Goal: Transaction & Acquisition: Purchase product/service

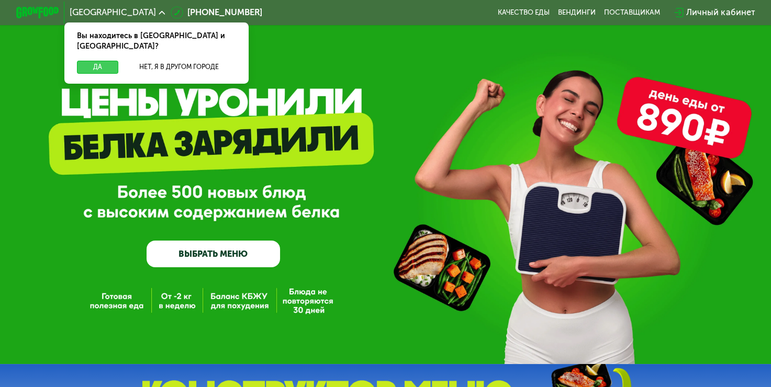
click at [89, 61] on button "Да" at bounding box center [97, 67] width 41 height 13
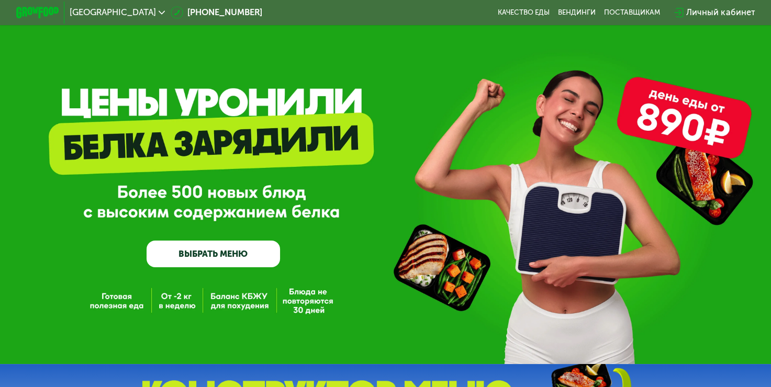
click at [704, 14] on div "Личный кабинет" at bounding box center [721, 12] width 69 height 13
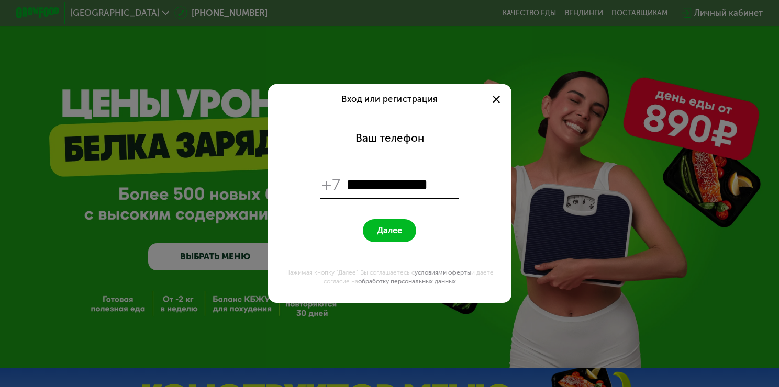
type input "**********"
click at [363, 219] on button "Далее" at bounding box center [389, 230] width 53 height 23
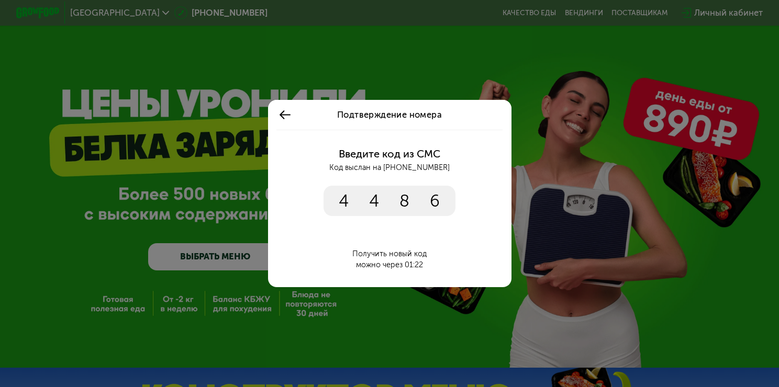
type input "****"
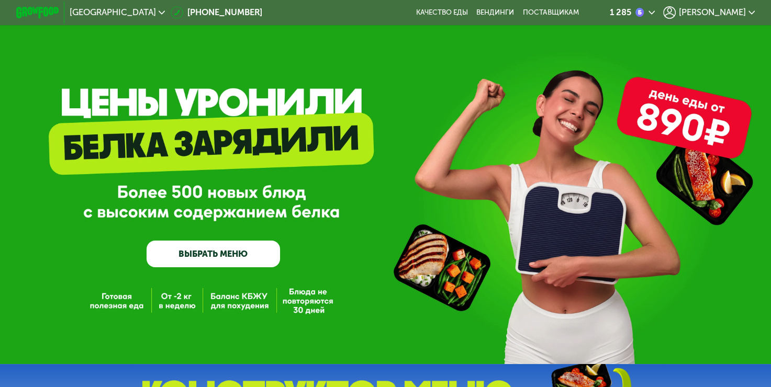
click at [655, 14] on div "1 285" at bounding box center [632, 12] width 45 height 13
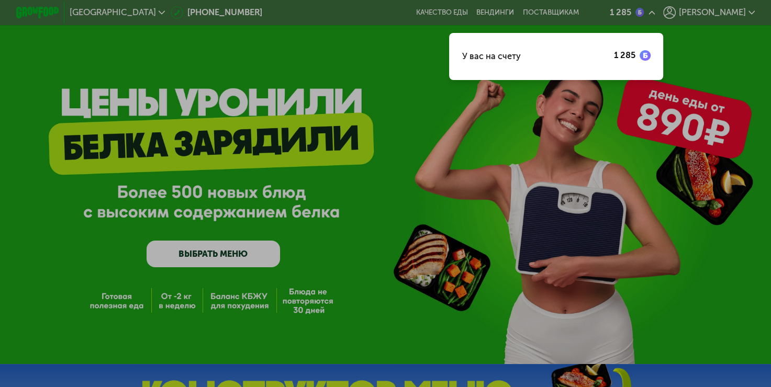
click at [466, 143] on div at bounding box center [385, 193] width 771 height 387
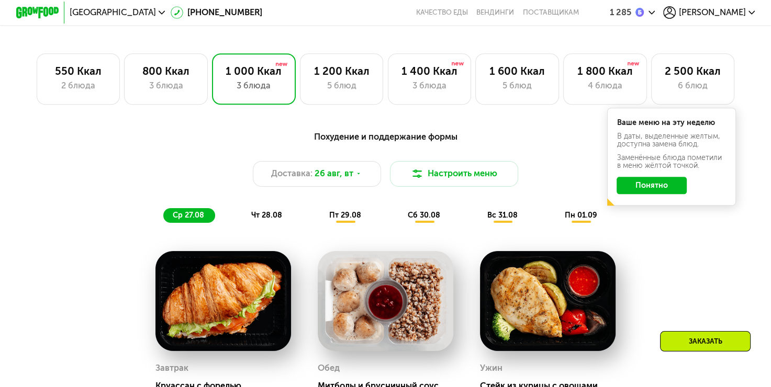
scroll to position [628, 0]
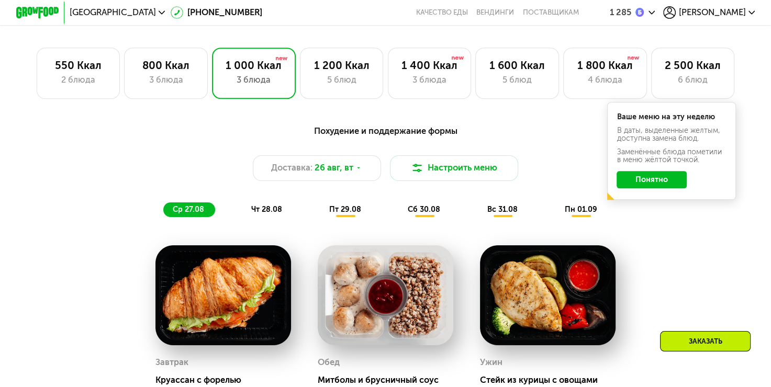
click at [666, 187] on button "Понятно" at bounding box center [652, 179] width 70 height 17
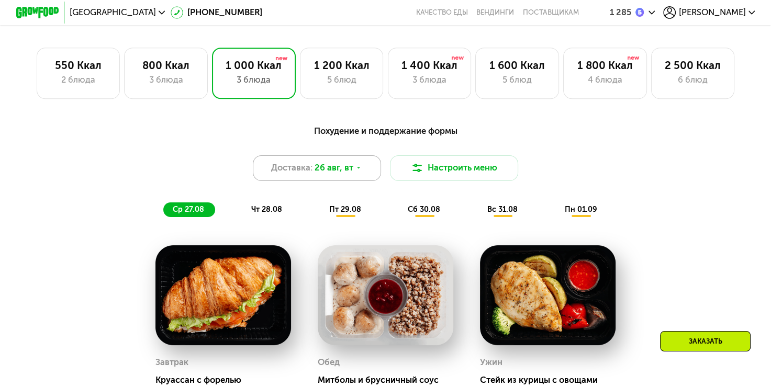
click at [361, 174] on div "Доставка: 26 авг, вт" at bounding box center [317, 169] width 129 height 26
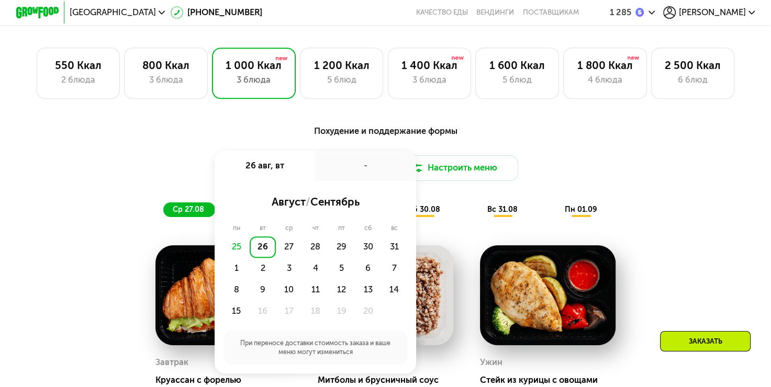
click at [230, 256] on div "25" at bounding box center [237, 247] width 26 height 21
click at [232, 256] on div "25" at bounding box center [237, 247] width 26 height 21
click at [624, 171] on div "Доставка: 26 авг, вт 26 авг, вт - август / сентябрь пн вт ср чт пт сб вс 25 26 …" at bounding box center [386, 169] width 634 height 26
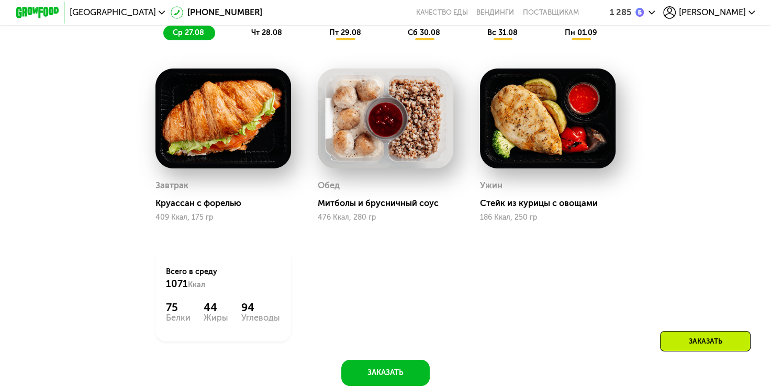
scroll to position [733, 0]
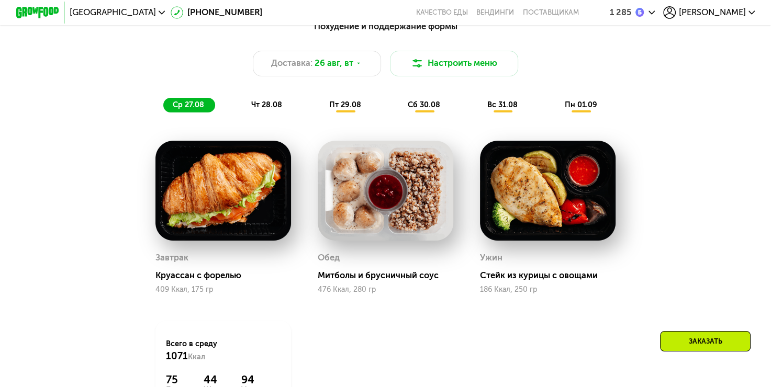
click at [319, 113] on div "чт 28.08" at bounding box center [345, 105] width 52 height 15
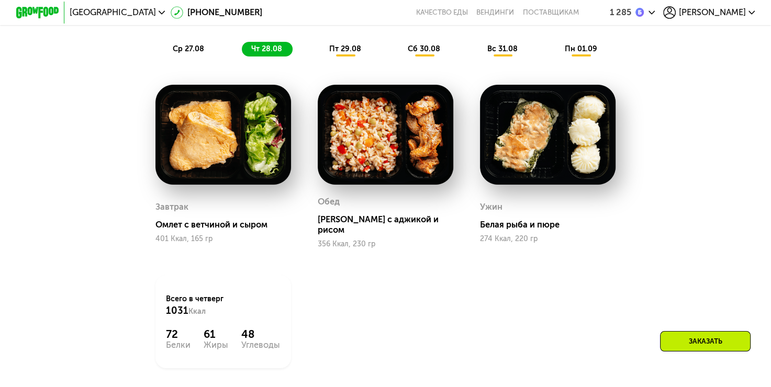
scroll to position [785, 0]
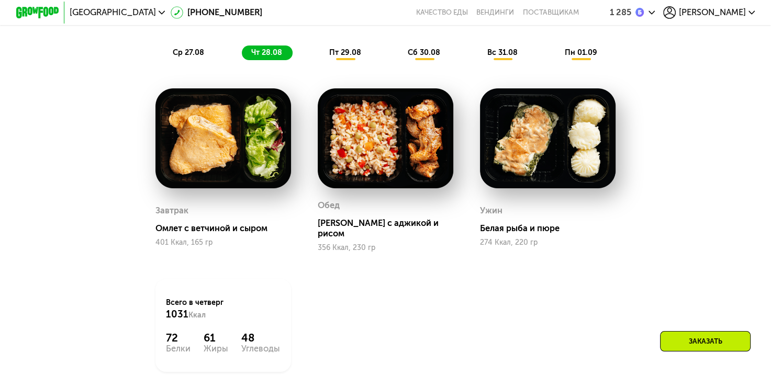
click at [356, 57] on span "пт 29.08" at bounding box center [345, 52] width 32 height 9
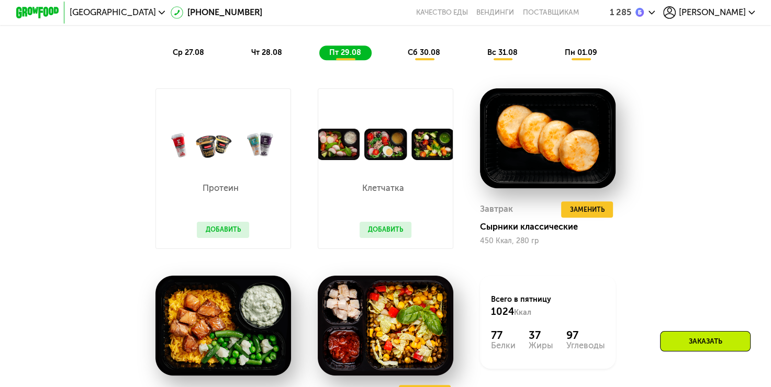
click at [425, 57] on span "сб 30.08" at bounding box center [424, 52] width 32 height 9
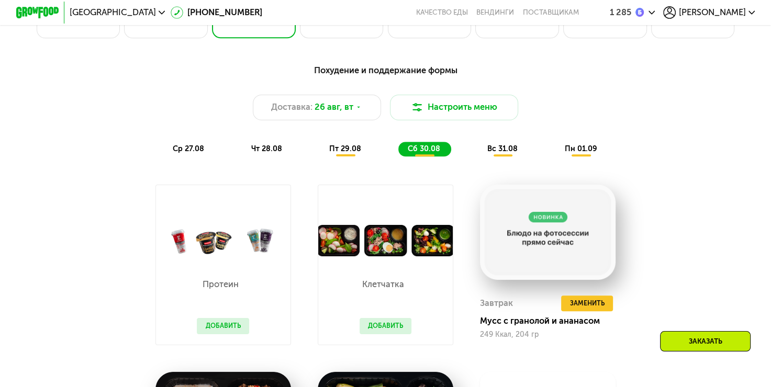
scroll to position [628, 0]
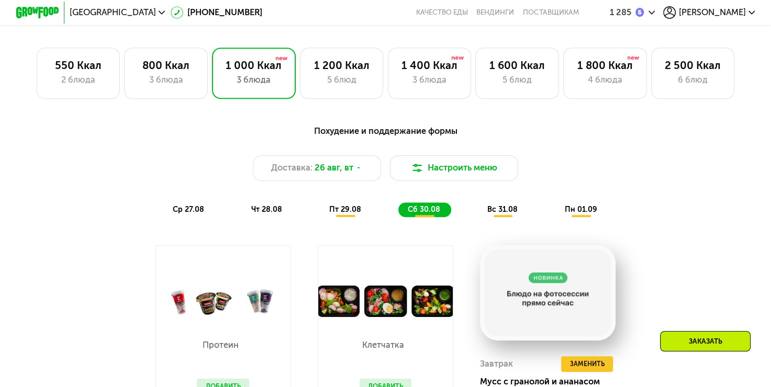
click at [555, 218] on div "вс 31.08" at bounding box center [581, 210] width 53 height 15
click at [673, 239] on div "Похудение и поддержание формы Доставка: 26 авг, вт Настроить меню ср 27.08 чт 2…" at bounding box center [386, 374] width 660 height 512
click at [193, 214] on span "ср 27.08" at bounding box center [188, 209] width 31 height 9
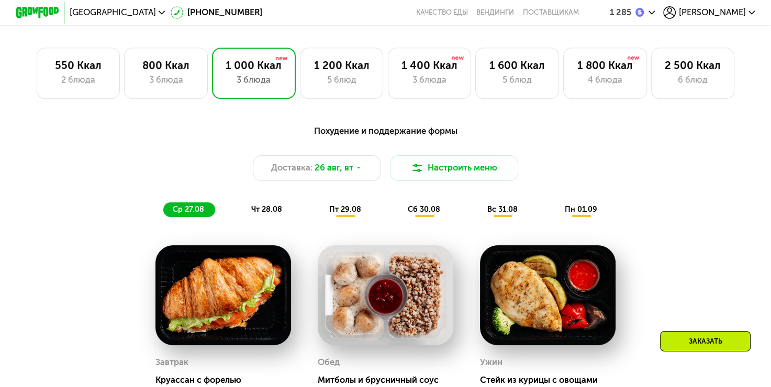
click at [478, 218] on div "сб 30.08" at bounding box center [503, 210] width 51 height 15
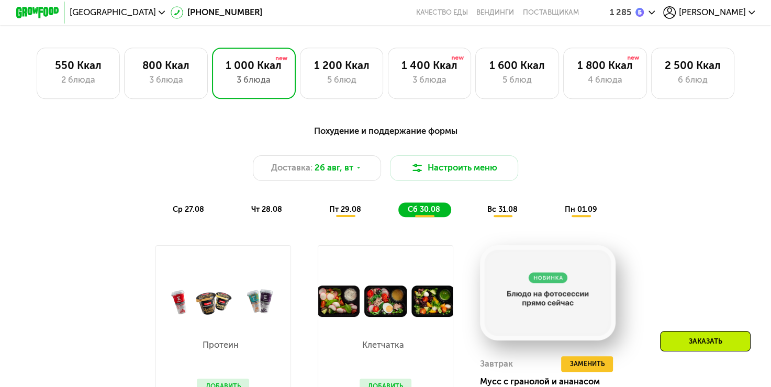
click at [357, 212] on span "пт 29.08" at bounding box center [345, 209] width 32 height 9
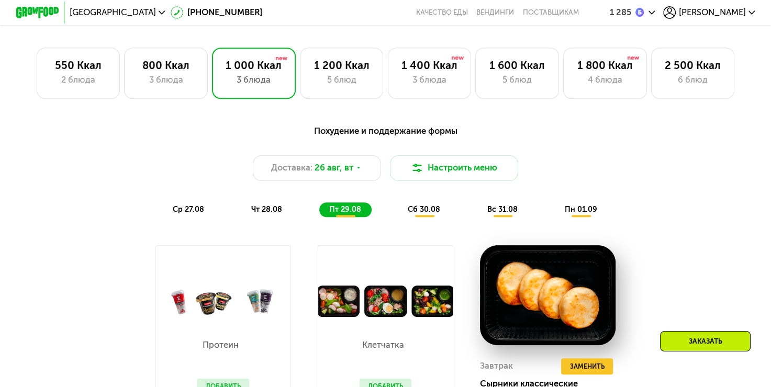
click at [179, 214] on span "ср 27.08" at bounding box center [188, 209] width 31 height 9
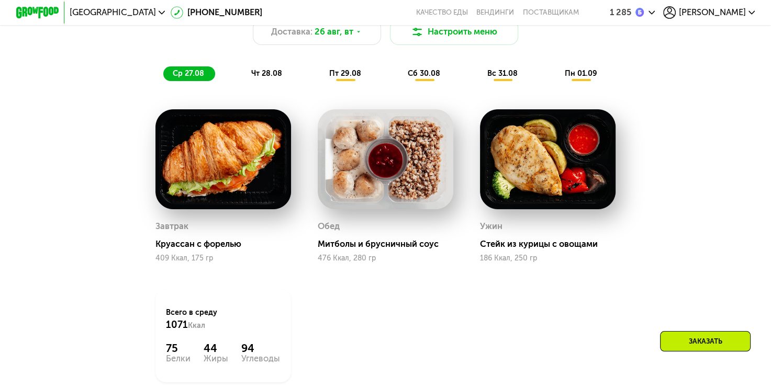
scroll to position [785, 0]
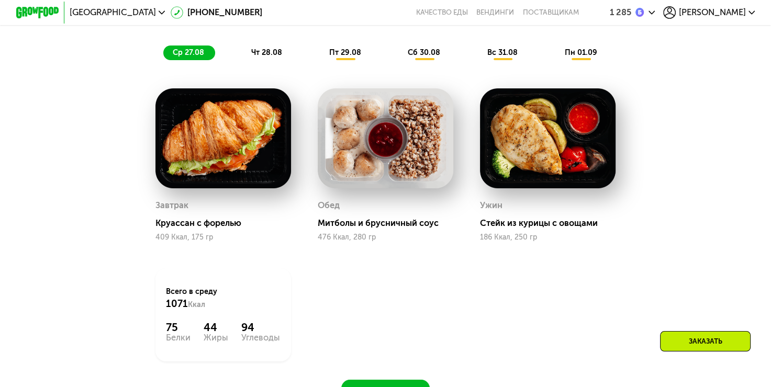
click at [704, 345] on div "Заказать" at bounding box center [705, 341] width 91 height 20
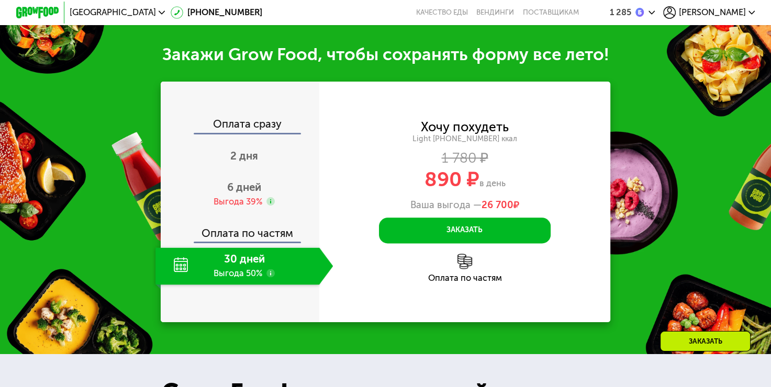
scroll to position [1227, 0]
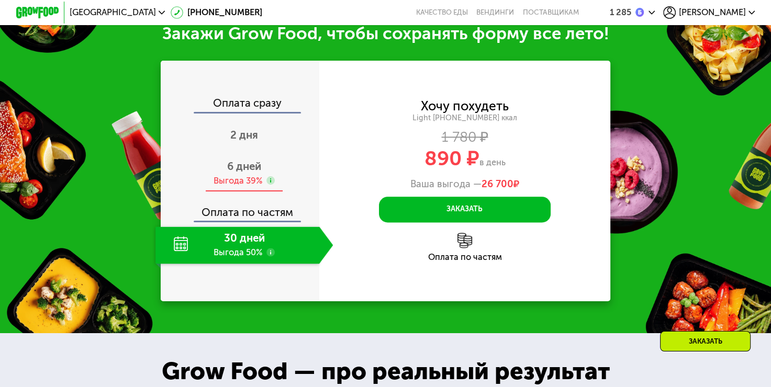
click at [247, 173] on span "6 дней" at bounding box center [244, 166] width 34 height 13
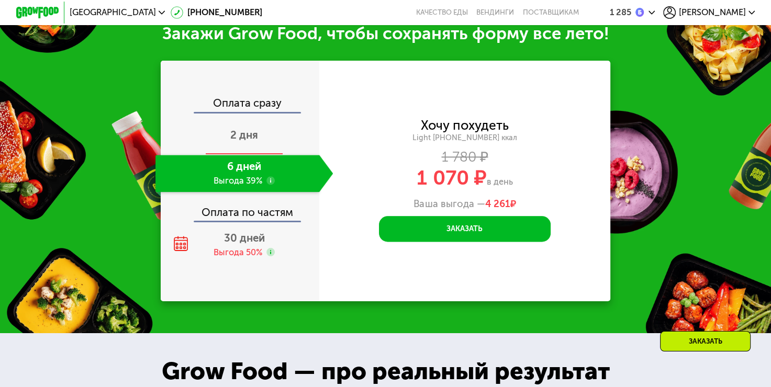
click at [254, 141] on span "2 дня" at bounding box center [244, 135] width 28 height 13
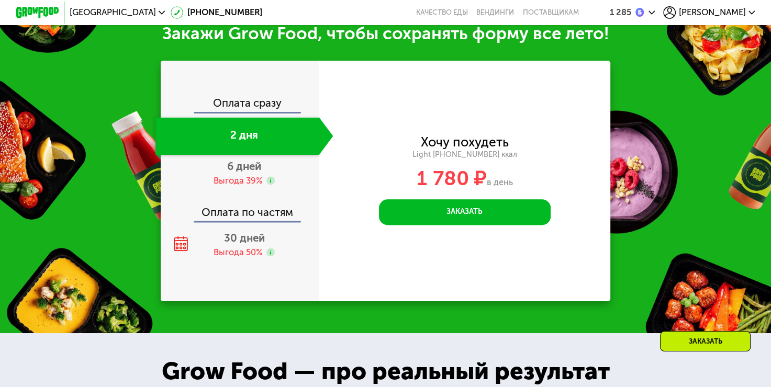
click at [252, 110] on div "Оплата сразу" at bounding box center [241, 105] width 158 height 14
click at [252, 112] on div "Оплата сразу" at bounding box center [241, 105] width 158 height 14
click at [247, 187] on div "Выгода 39%" at bounding box center [238, 181] width 49 height 12
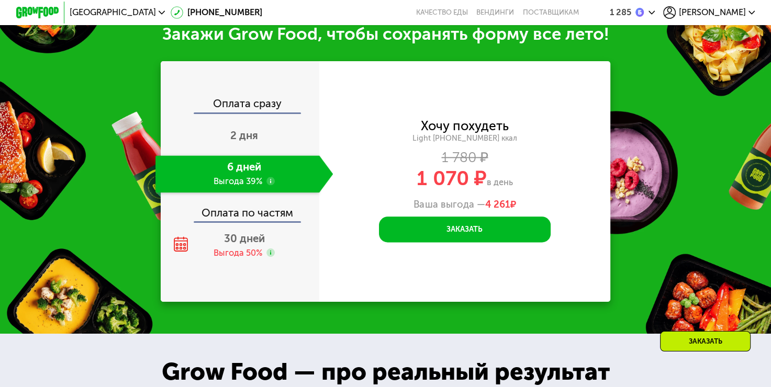
scroll to position [1175, 0]
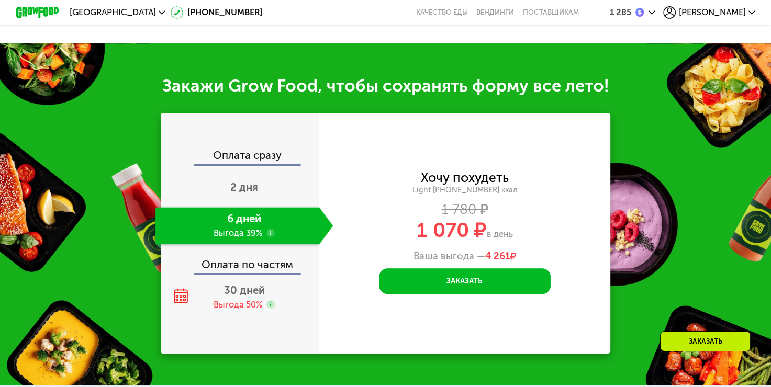
click at [259, 273] on div "Оплата по частям" at bounding box center [241, 261] width 158 height 25
click at [248, 297] on span "30 дней" at bounding box center [244, 290] width 41 height 13
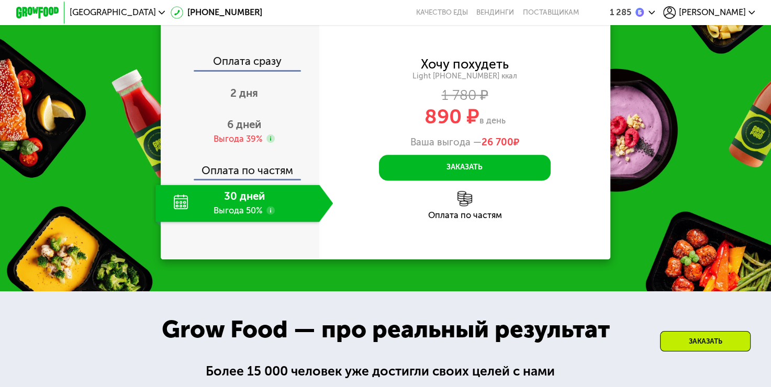
scroll to position [1280, 0]
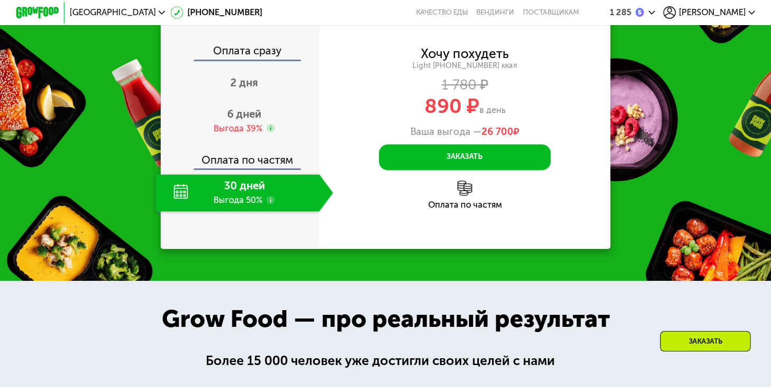
click at [461, 196] on img at bounding box center [465, 188] width 15 height 15
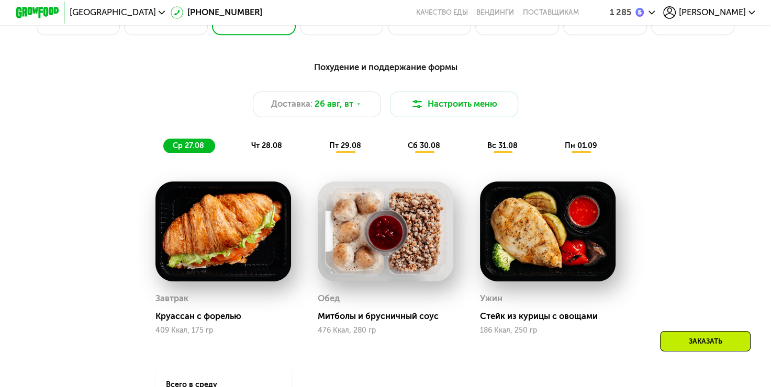
scroll to position [651, 0]
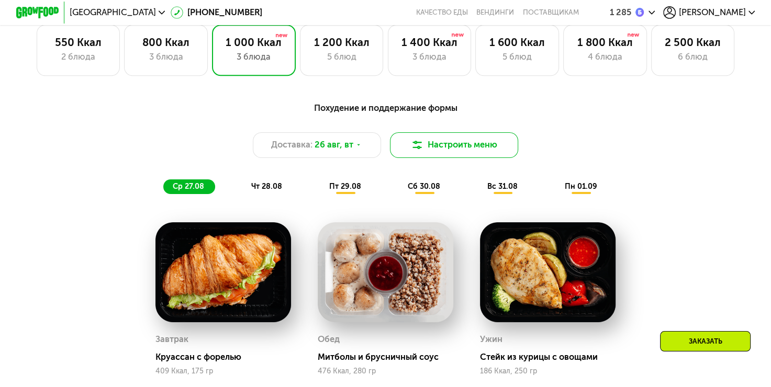
click at [467, 147] on button "Настроить меню" at bounding box center [454, 145] width 129 height 26
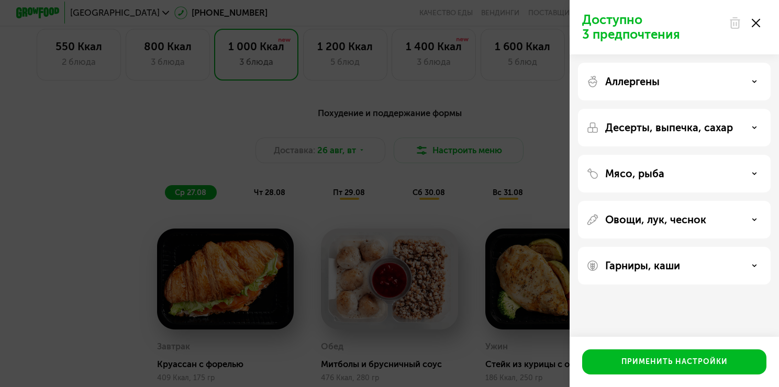
click at [537, 117] on div "Доступно 3 предпочтения Аллергены Десерты, выпечка, сахар Мясо, рыба Овощи, лук…" at bounding box center [389, 193] width 779 height 387
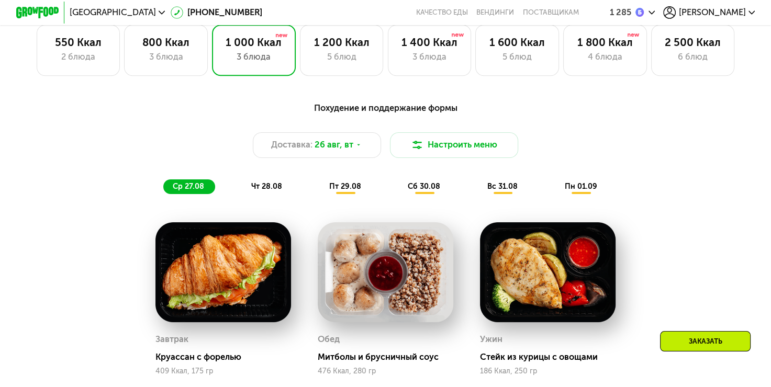
click at [741, 16] on span "Арсен" at bounding box center [712, 12] width 67 height 8
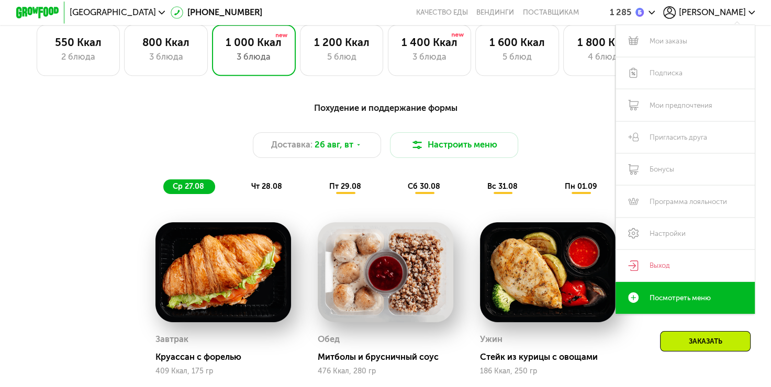
click at [584, 115] on div "Похудение и поддержание формы" at bounding box center [386, 109] width 634 height 14
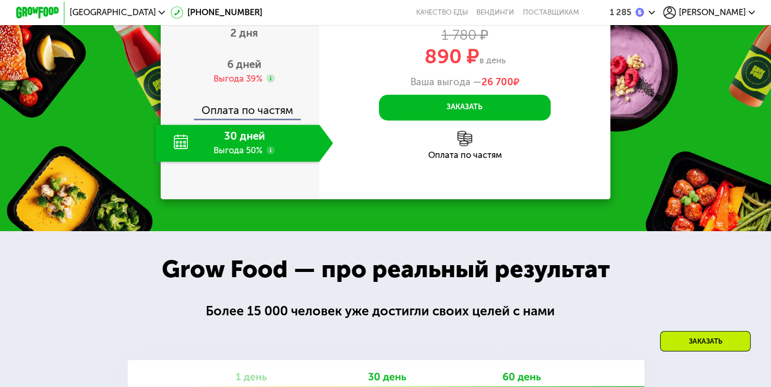
scroll to position [1332, 0]
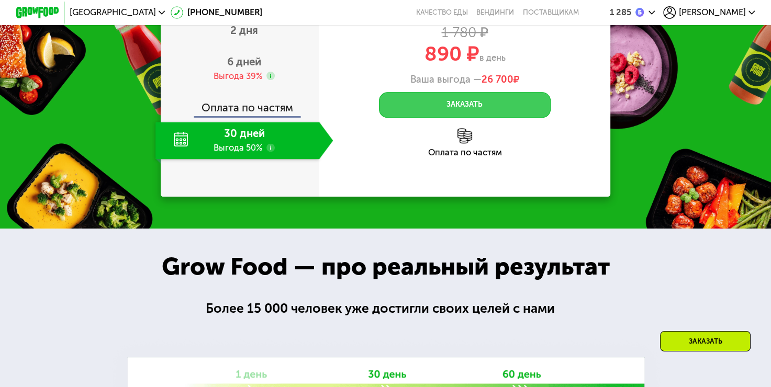
click at [473, 118] on button "Заказать" at bounding box center [464, 105] width 171 height 26
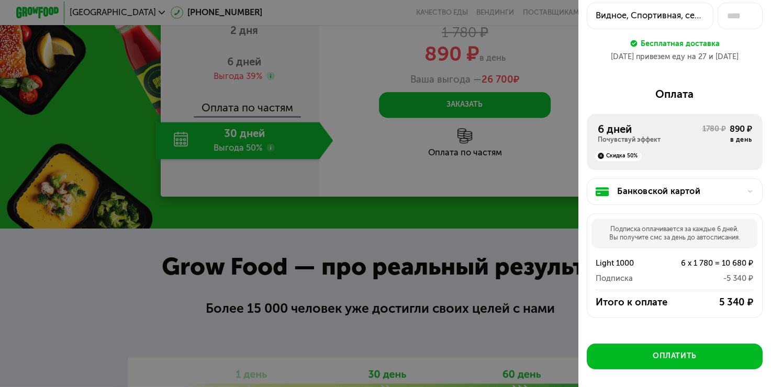
scroll to position [80, 0]
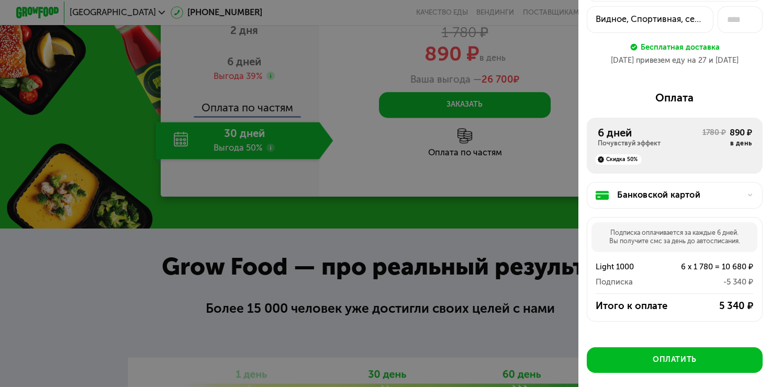
click at [528, 230] on div at bounding box center [385, 193] width 771 height 387
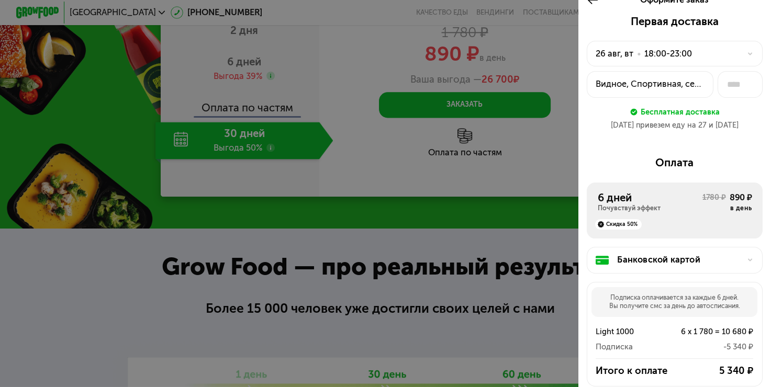
scroll to position [0, 0]
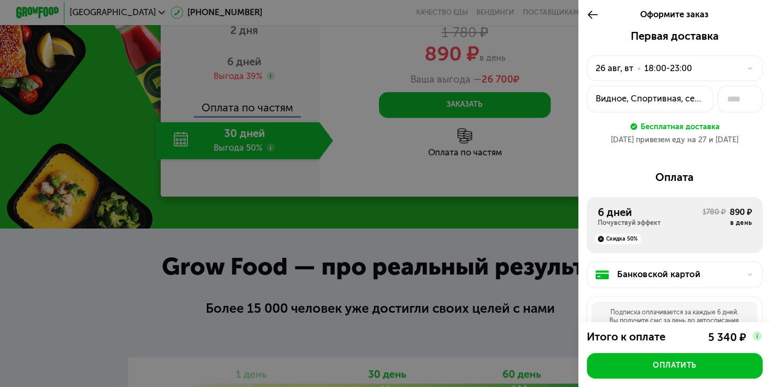
click at [589, 15] on use at bounding box center [593, 15] width 10 height 8
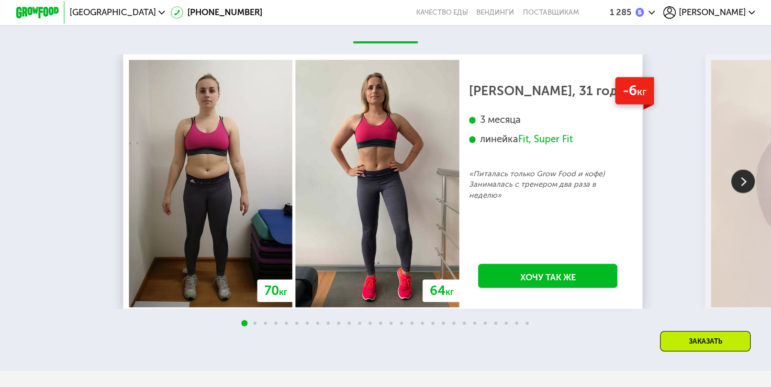
scroll to position [1961, 0]
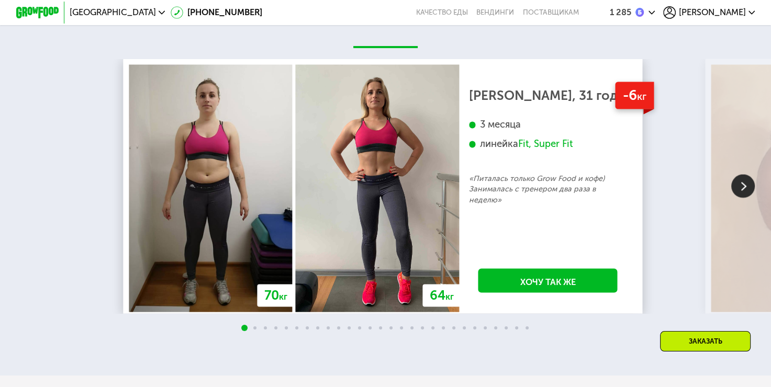
click at [746, 198] on img at bounding box center [744, 187] width 24 height 24
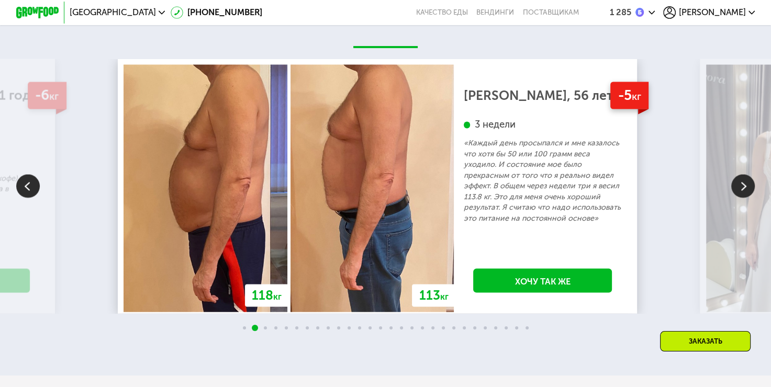
click at [746, 198] on img at bounding box center [744, 187] width 24 height 24
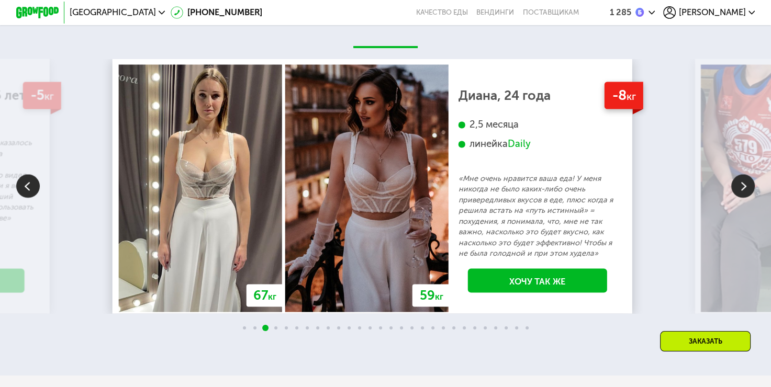
click at [738, 198] on img at bounding box center [744, 187] width 24 height 24
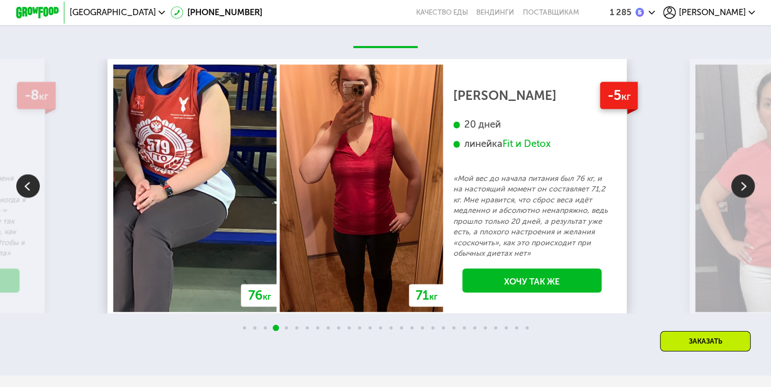
click at [738, 198] on img at bounding box center [744, 187] width 24 height 24
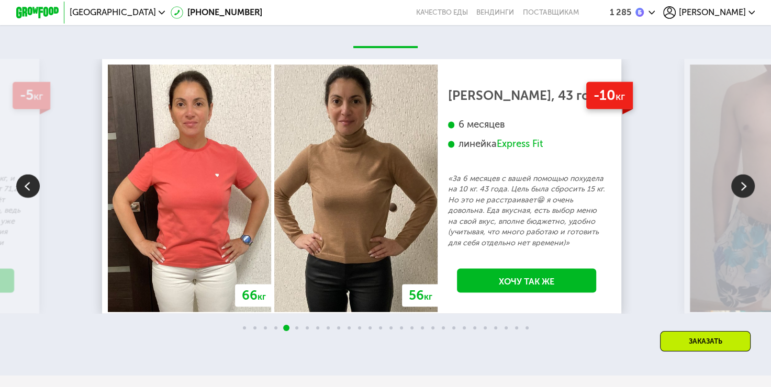
click at [738, 198] on img at bounding box center [744, 187] width 24 height 24
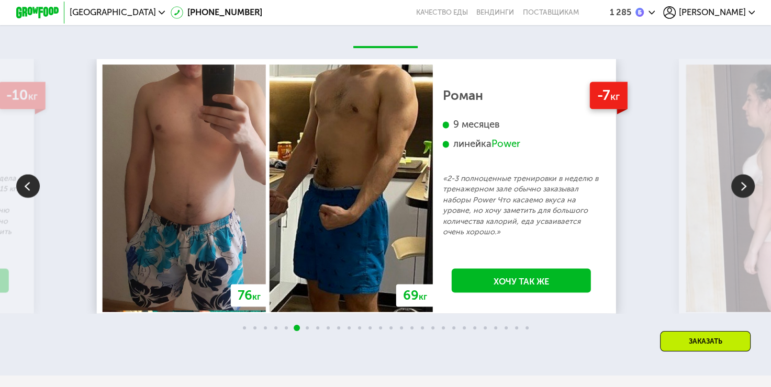
click at [738, 198] on img at bounding box center [744, 187] width 24 height 24
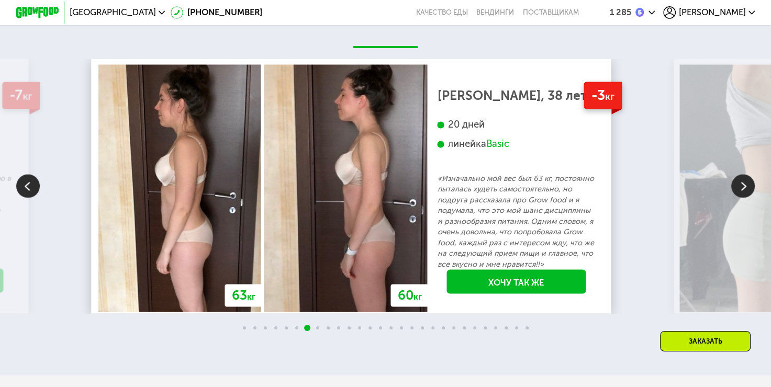
click at [739, 198] on img at bounding box center [744, 187] width 24 height 24
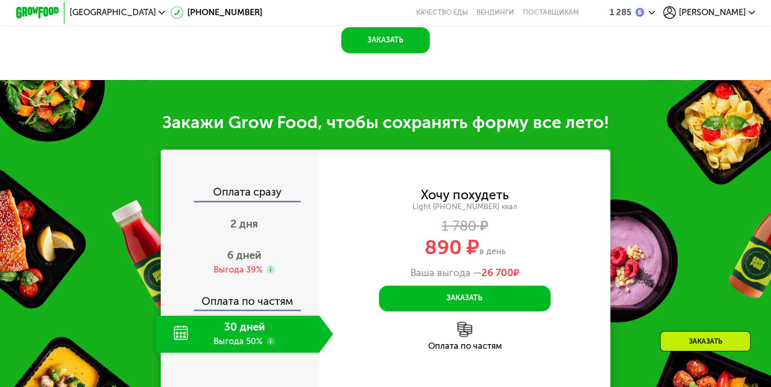
scroll to position [1175, 0]
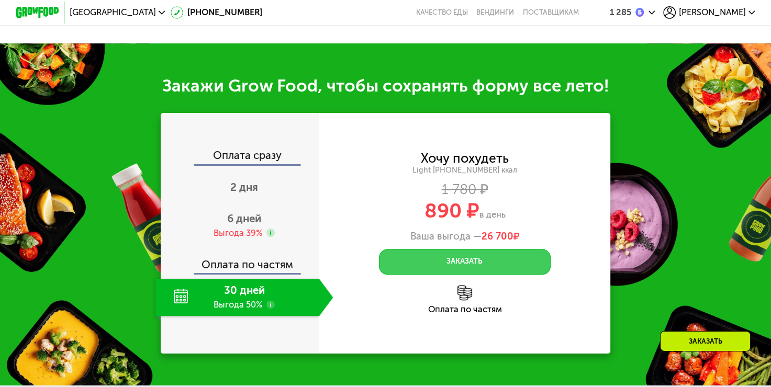
click at [502, 266] on button "Заказать" at bounding box center [464, 262] width 171 height 26
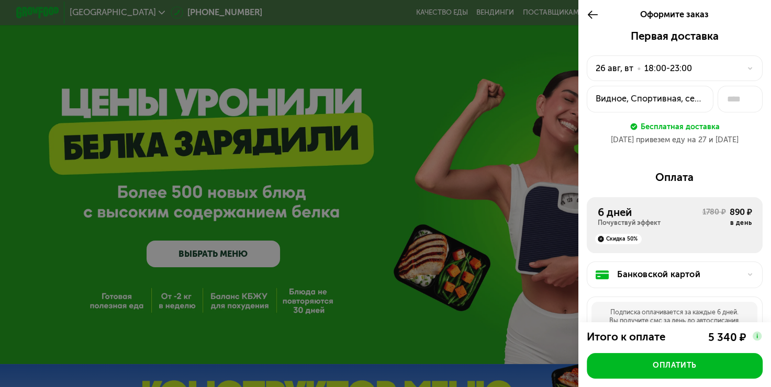
click at [747, 71] on icon at bounding box center [750, 68] width 6 height 6
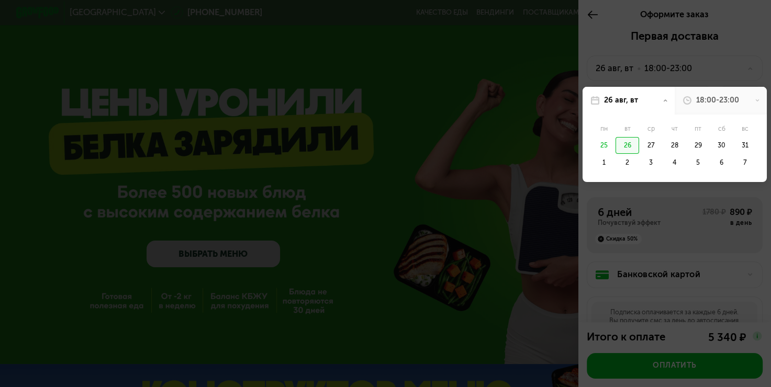
click at [739, 71] on div at bounding box center [385, 193] width 771 height 387
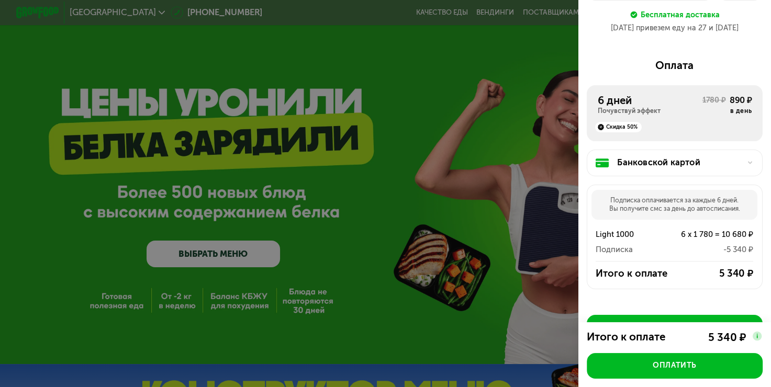
scroll to position [132, 0]
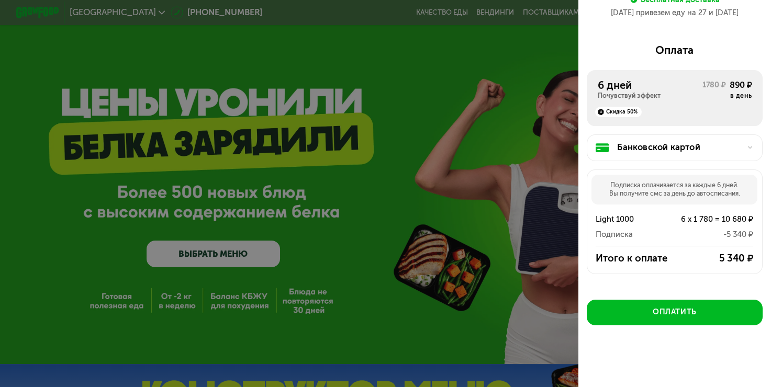
click at [741, 145] on div at bounding box center [747, 148] width 13 height 6
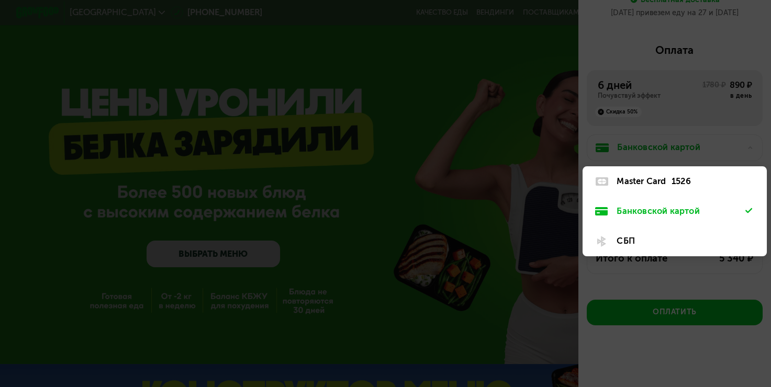
click at [742, 142] on div at bounding box center [385, 193] width 771 height 387
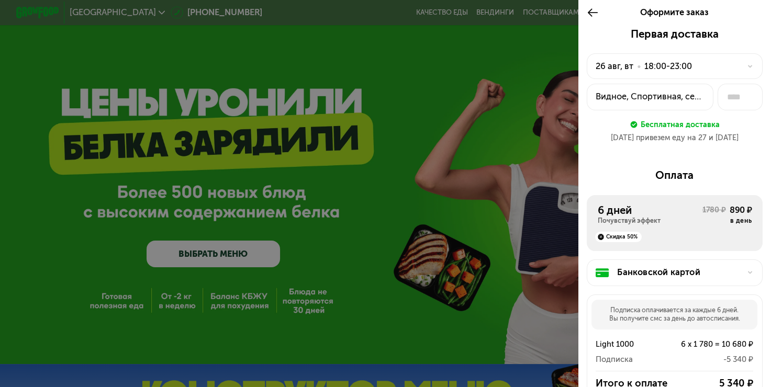
scroll to position [0, 0]
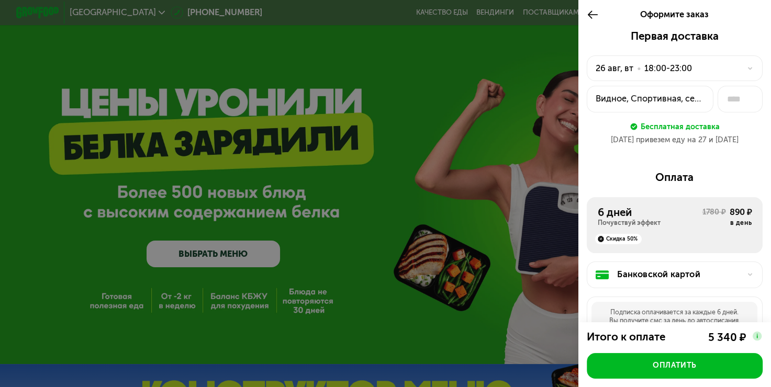
click at [590, 15] on use at bounding box center [593, 15] width 10 height 8
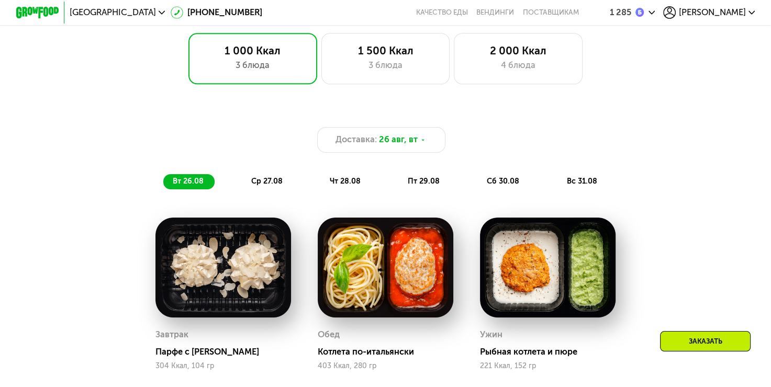
scroll to position [628, 0]
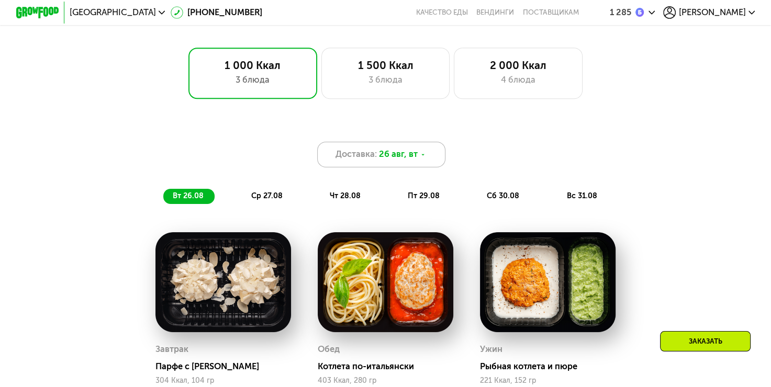
click at [425, 158] on icon at bounding box center [423, 155] width 6 height 6
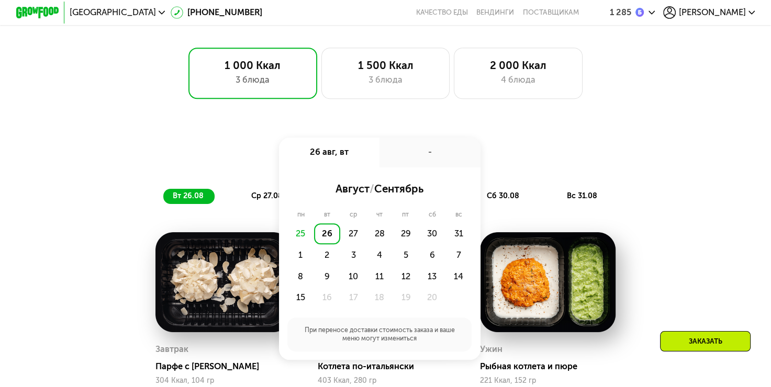
click at [434, 161] on div "-" at bounding box center [430, 153] width 101 height 30
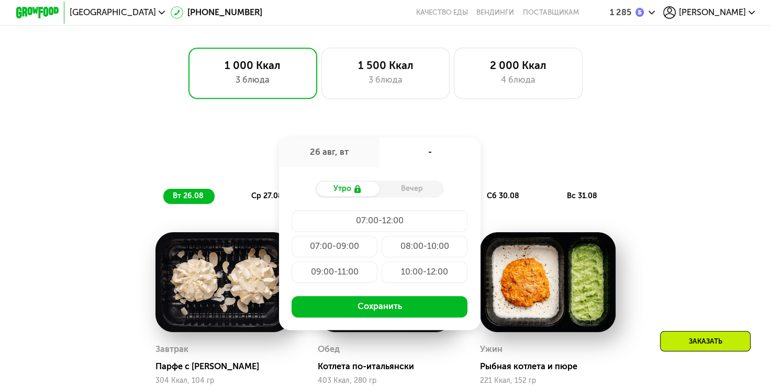
click at [523, 159] on div "Доставка: 26 авг, вт 26 авг, вт - Утро Вечер 07:00-12:00 07:00-09:00 08:00-10:0…" at bounding box center [386, 155] width 634 height 26
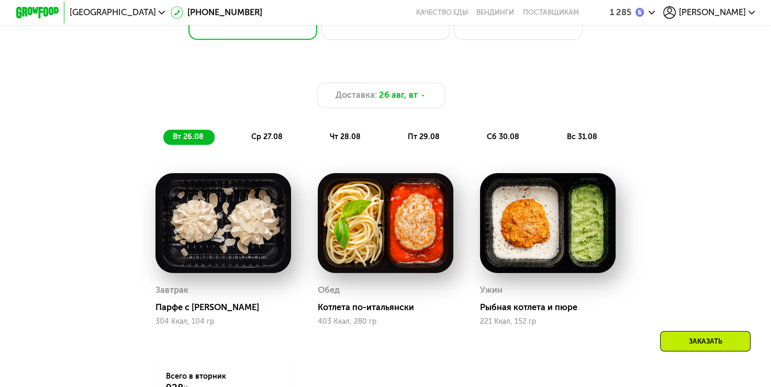
scroll to position [733, 0]
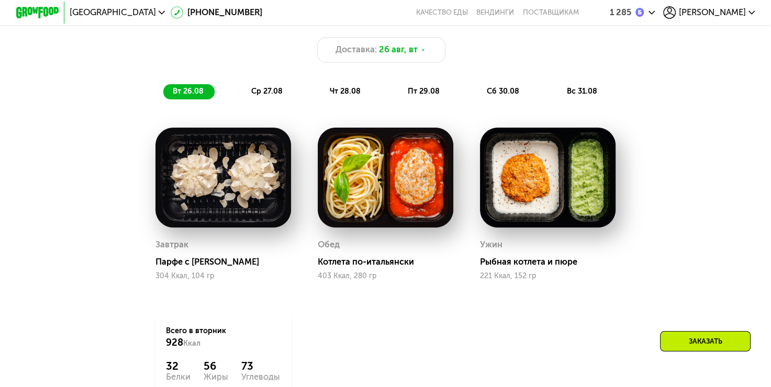
click at [266, 96] on span "ср 27.08" at bounding box center [266, 91] width 31 height 9
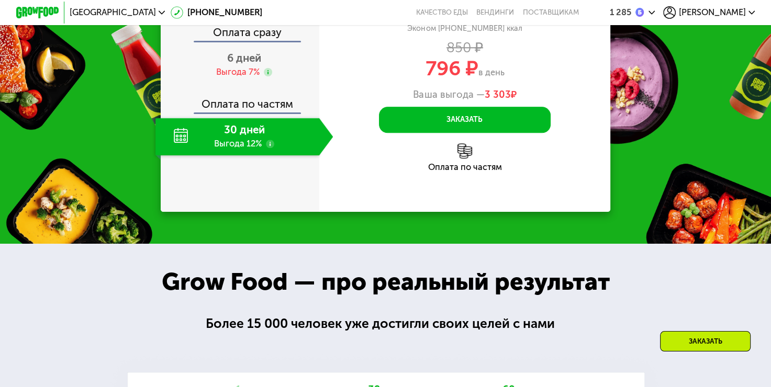
scroll to position [1152, 0]
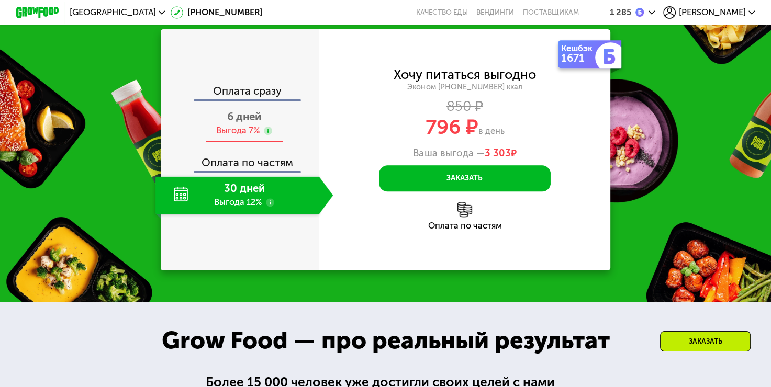
click at [247, 123] on span "6 дней" at bounding box center [244, 116] width 34 height 13
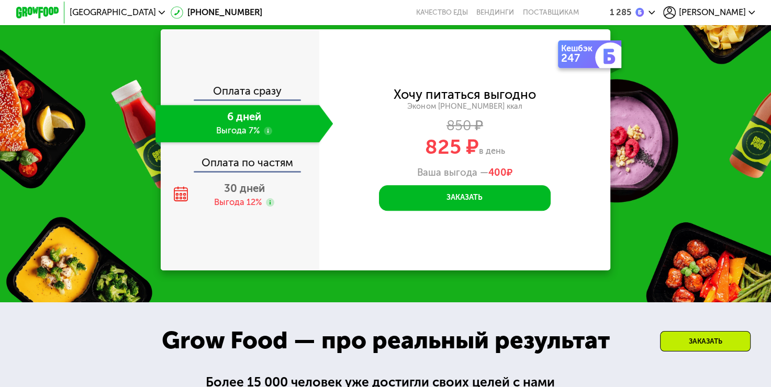
click at [250, 171] on div "Оплата по частям" at bounding box center [241, 159] width 158 height 25
click at [252, 195] on span "30 дней" at bounding box center [244, 188] width 41 height 13
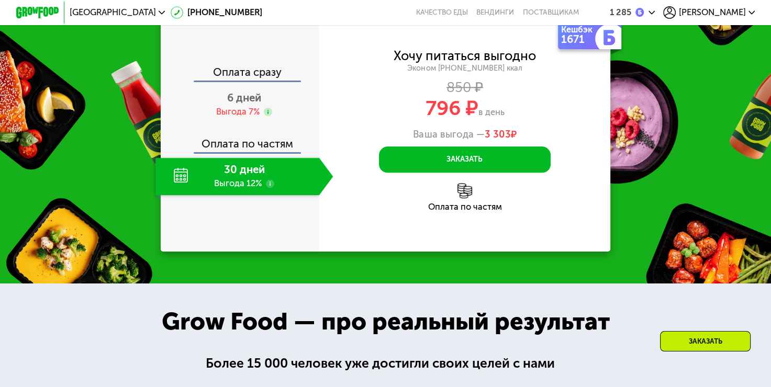
scroll to position [1204, 0]
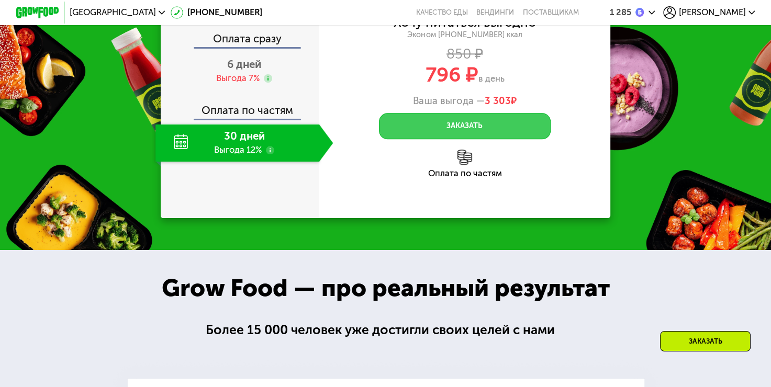
click at [473, 139] on button "Заказать" at bounding box center [464, 126] width 171 height 26
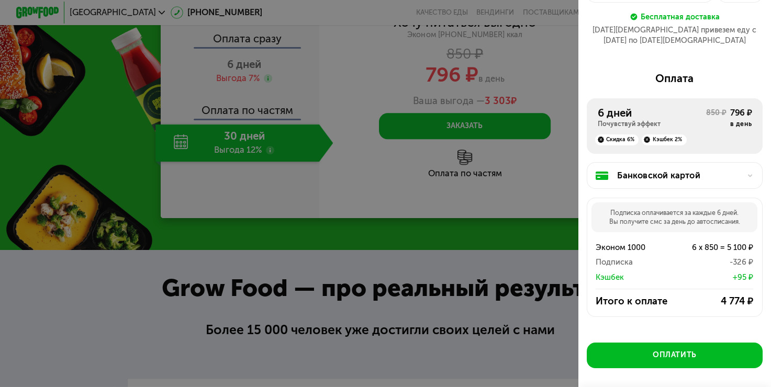
scroll to position [147, 0]
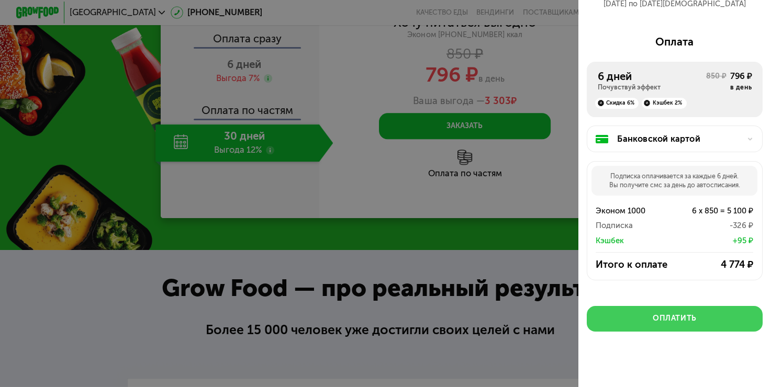
click at [689, 306] on button "Оплатить" at bounding box center [675, 319] width 176 height 26
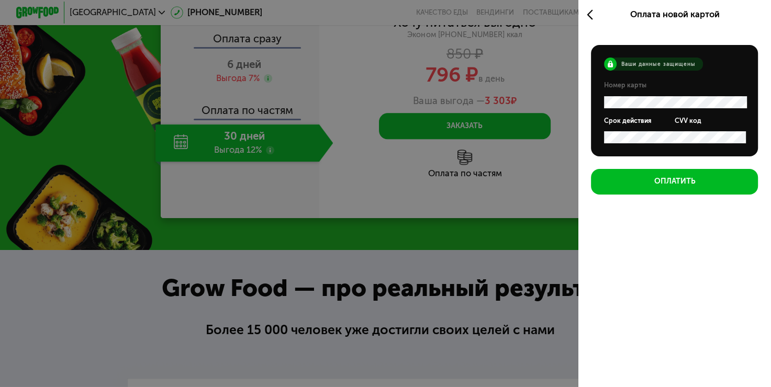
scroll to position [0, 0]
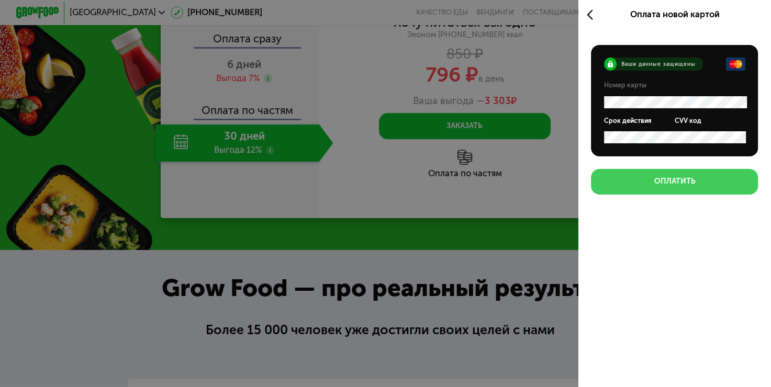
click at [708, 184] on button "Оплатить" at bounding box center [674, 182] width 167 height 26
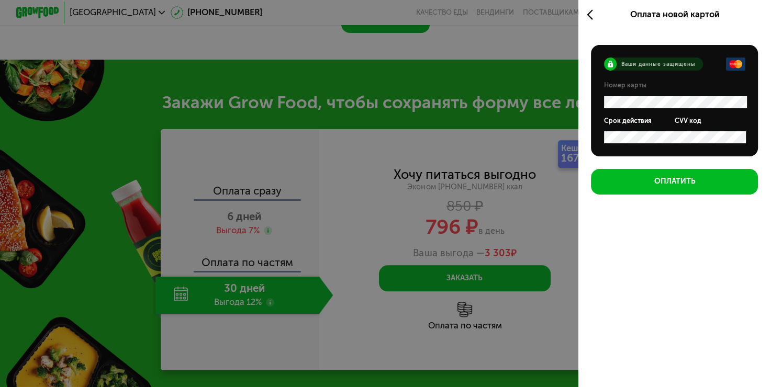
scroll to position [1047, 0]
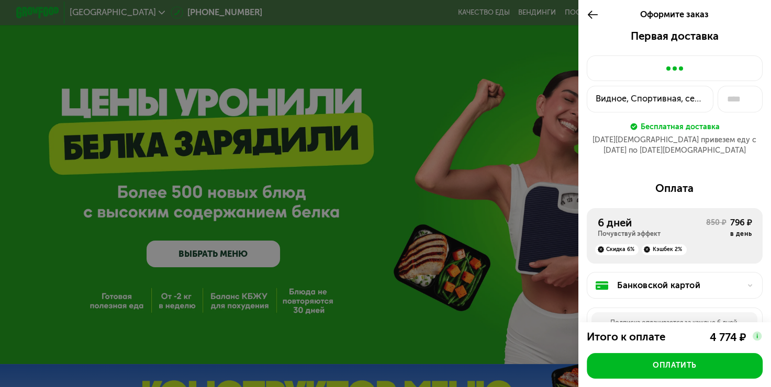
click at [402, 170] on div at bounding box center [385, 193] width 771 height 387
click at [589, 14] on icon at bounding box center [593, 14] width 12 height 13
